Goal: Find specific page/section: Find specific page/section

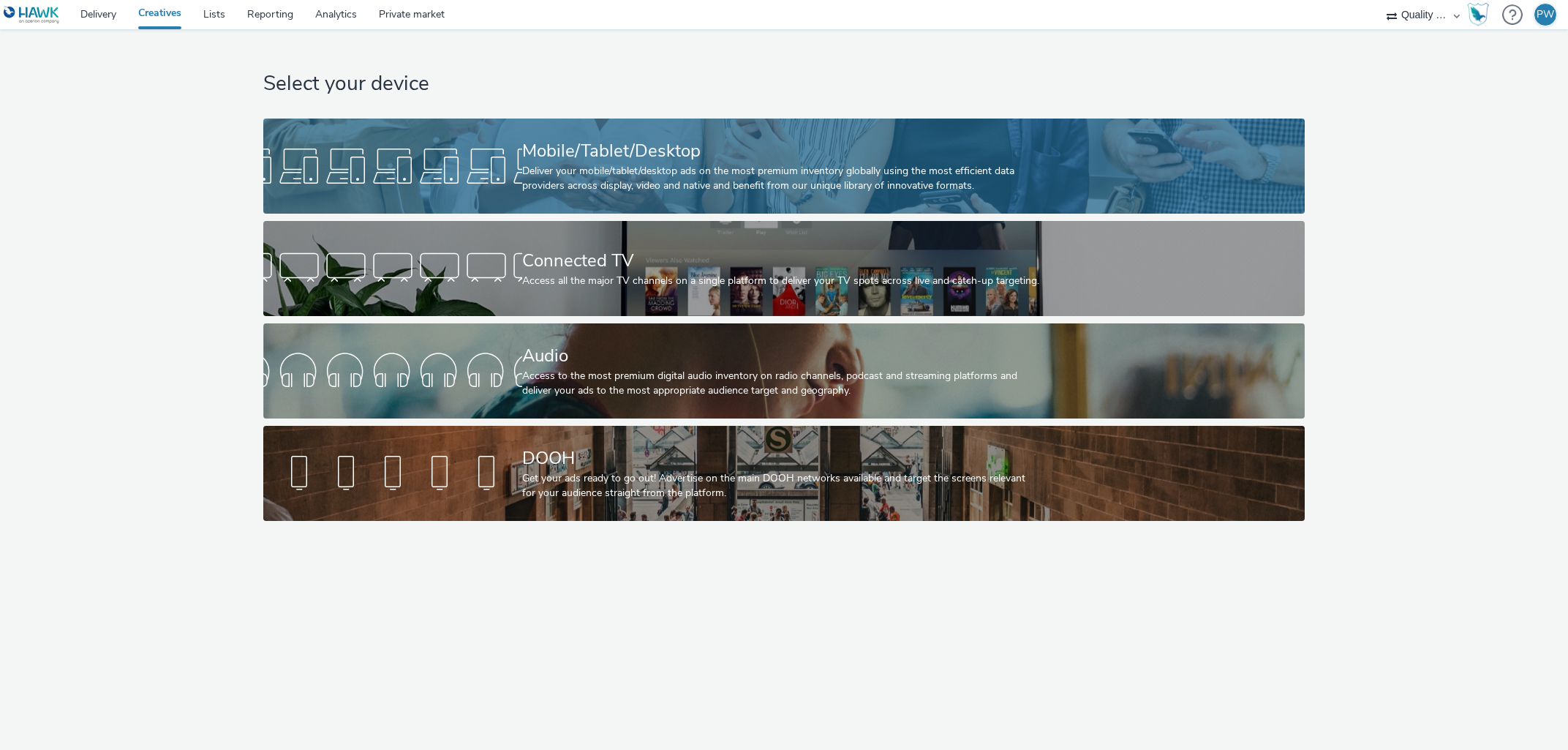
click at [472, 185] on div at bounding box center [393, 165] width 259 height 47
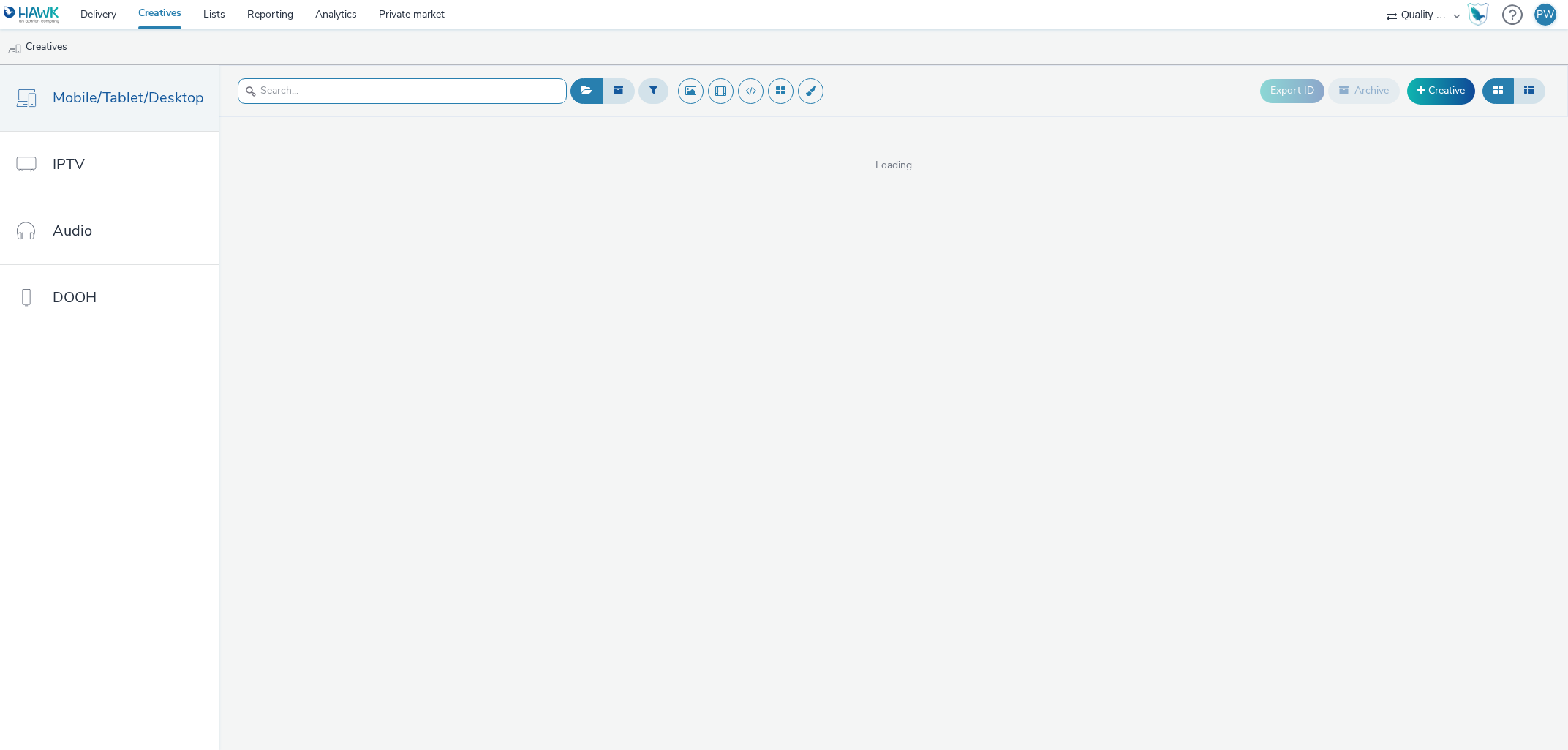
click at [281, 90] on input "text" at bounding box center [402, 91] width 329 height 26
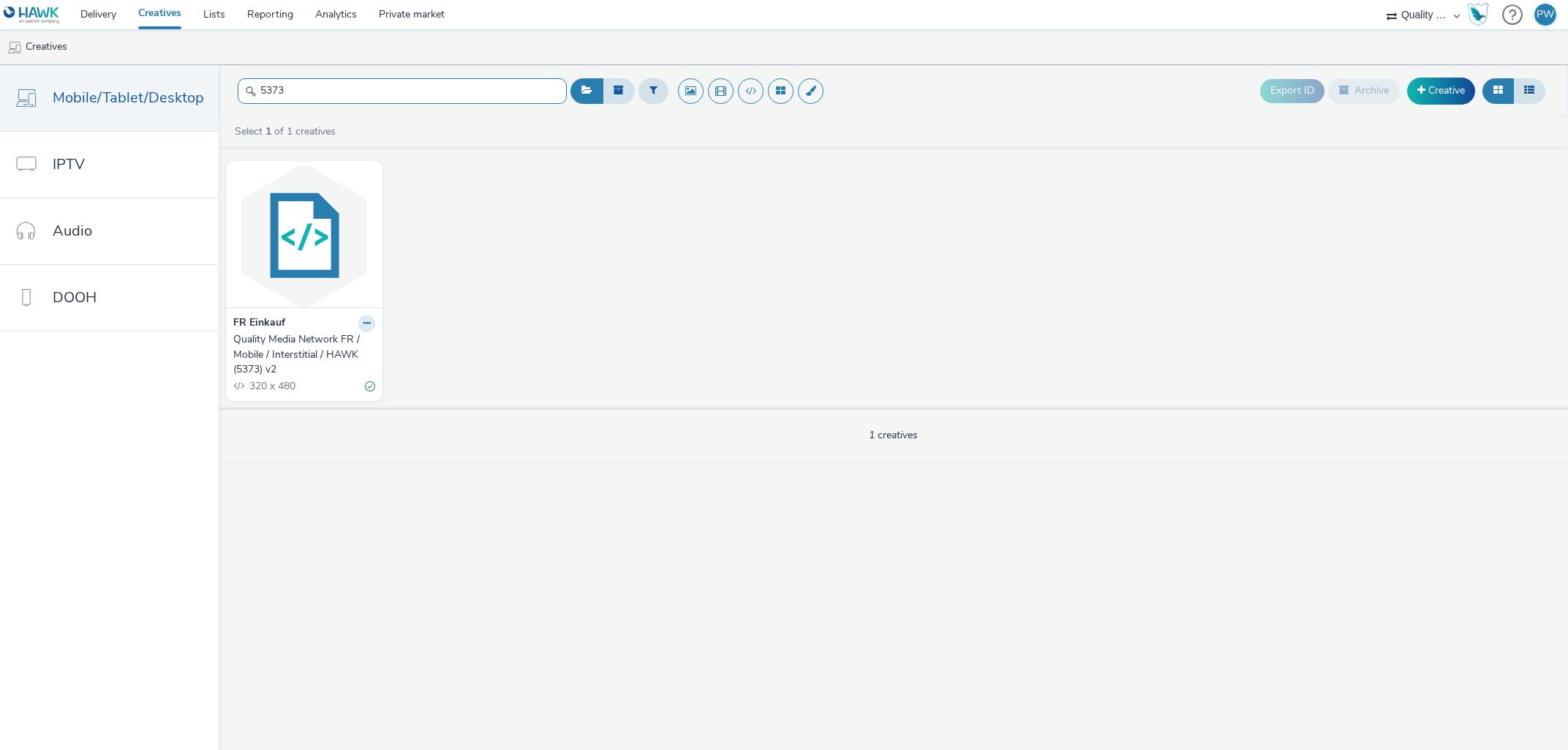
type input "5373"
click at [301, 343] on div "Quality Media Network FR / Mobile / Interstitial / HAWK (5373) v2" at bounding box center [301, 354] width 136 height 45
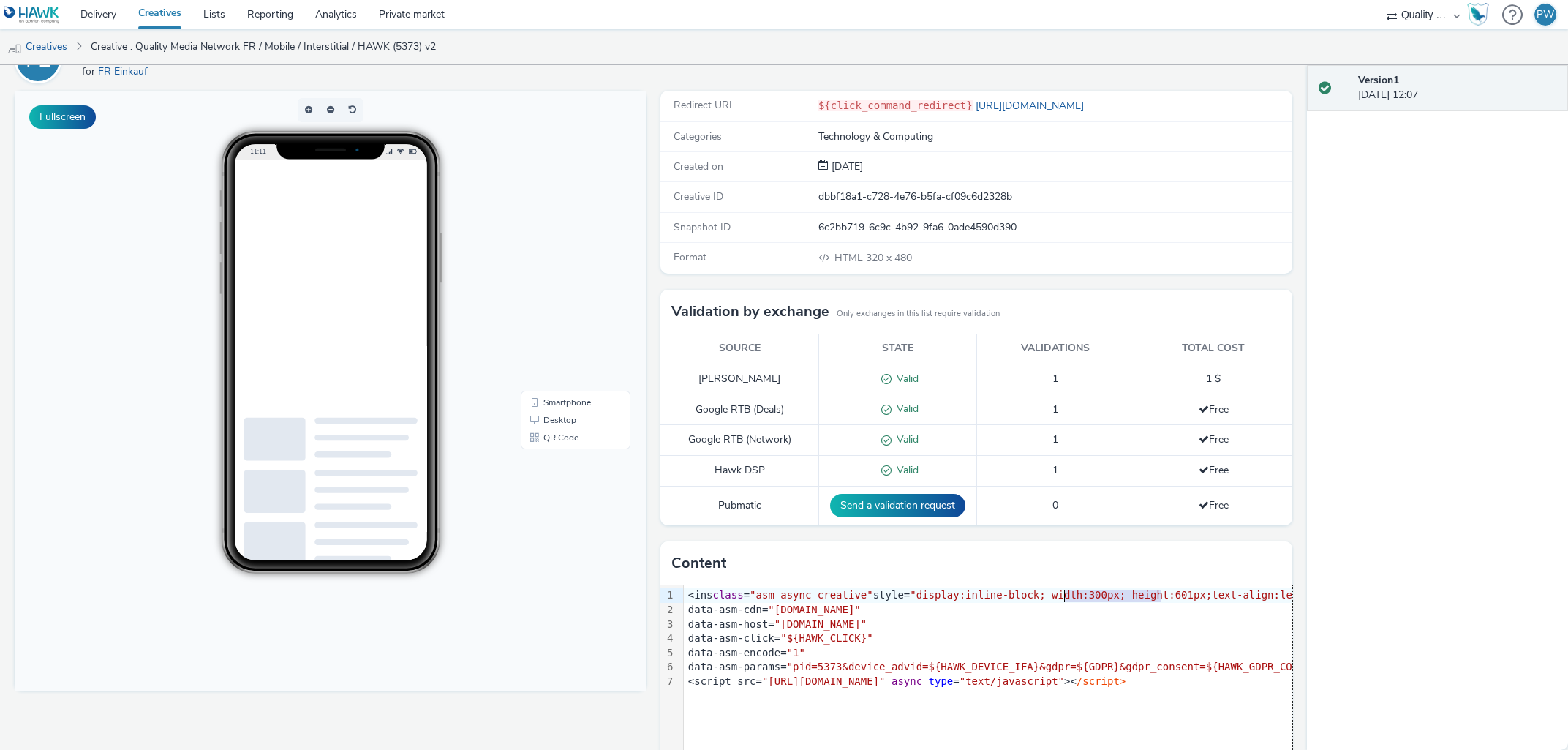
drag, startPoint x: 1162, startPoint y: 600, endPoint x: 1064, endPoint y: 601, distance: 98.0
click at [1064, 601] on span ""display:inline-block; width:300px; height:601px;text-align:left; text-decorati…" at bounding box center [1181, 595] width 542 height 12
click at [544, 576] on body "11:11 Smartphone Desktop QR Code" at bounding box center [330, 390] width 631 height 600
click at [219, 14] on link "Lists" at bounding box center [215, 15] width 44 height 29
